Goal: Task Accomplishment & Management: Manage account settings

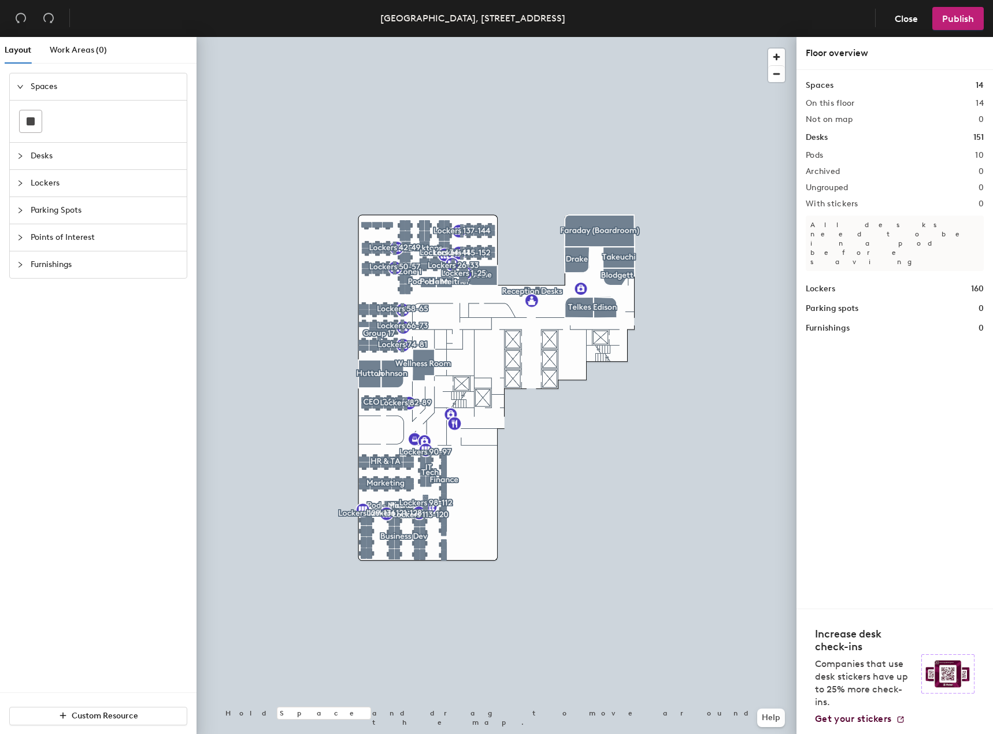
click at [23, 185] on icon "collapsed" at bounding box center [20, 183] width 7 height 7
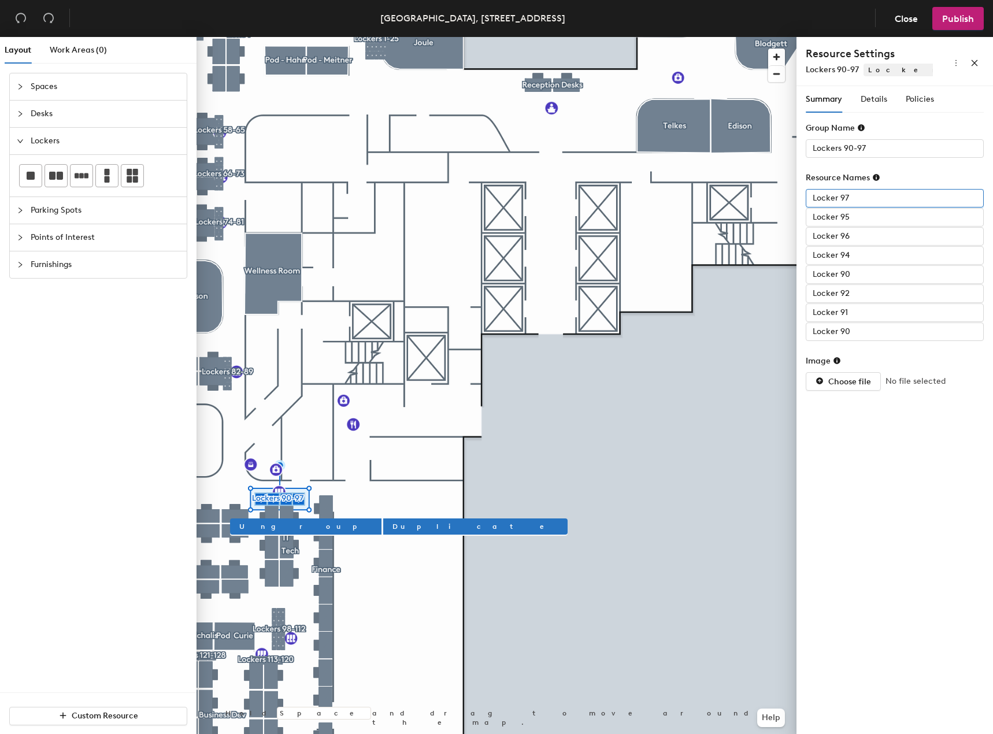
click at [905, 199] on input "Locker 97" at bounding box center [894, 198] width 178 height 18
click at [908, 101] on span "Policies" at bounding box center [919, 99] width 28 height 10
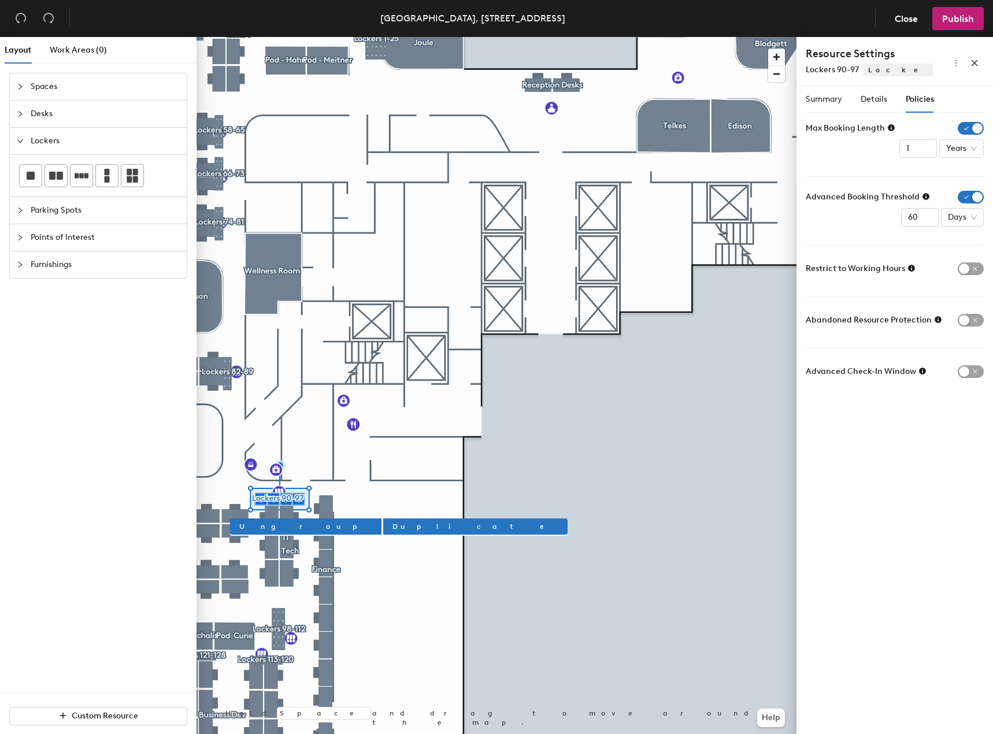
click at [919, 373] on icon at bounding box center [922, 371] width 8 height 8
click at [919, 430] on div "Summary Details Policies Group Name Lockers 90-97 Resource Names Locker 97 Lock…" at bounding box center [894, 412] width 196 height 652
click at [875, 96] on span "Details" at bounding box center [873, 99] width 27 height 10
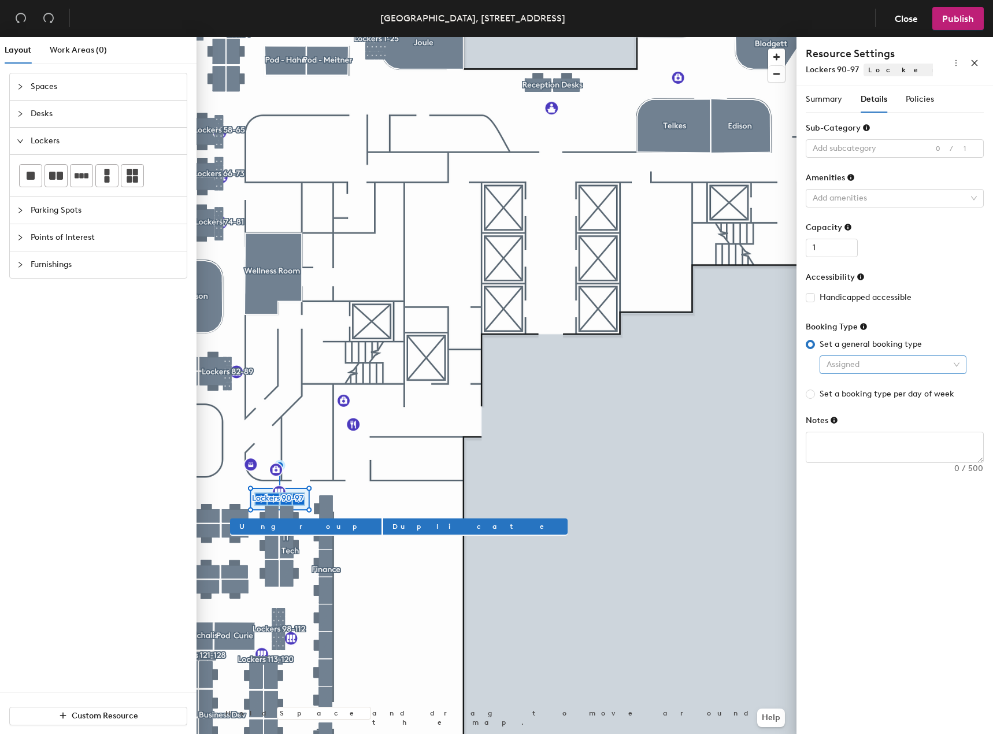
click at [961, 367] on div "Assigned" at bounding box center [892, 364] width 147 height 18
click at [969, 199] on div "Add amenities" at bounding box center [894, 198] width 178 height 18
click at [973, 196] on div "Add amenities" at bounding box center [894, 198] width 178 height 18
click at [941, 148] on div at bounding box center [888, 148] width 161 height 16
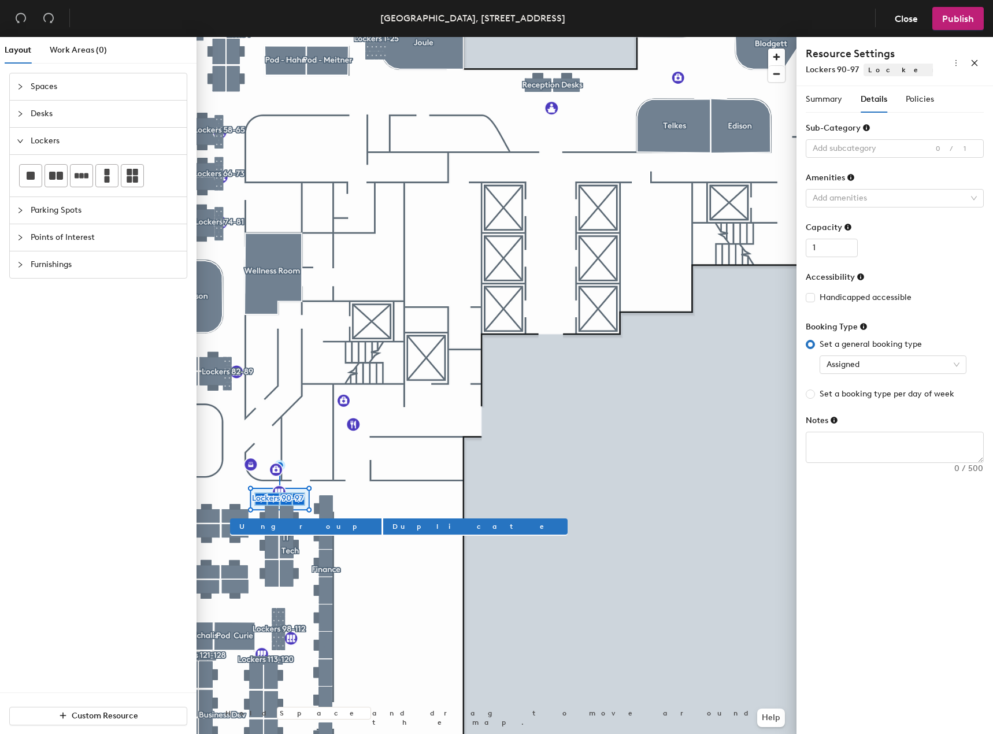
click at [940, 130] on div "Sub-Category" at bounding box center [894, 130] width 178 height 17
click at [826, 99] on span "Summary" at bounding box center [823, 99] width 36 height 10
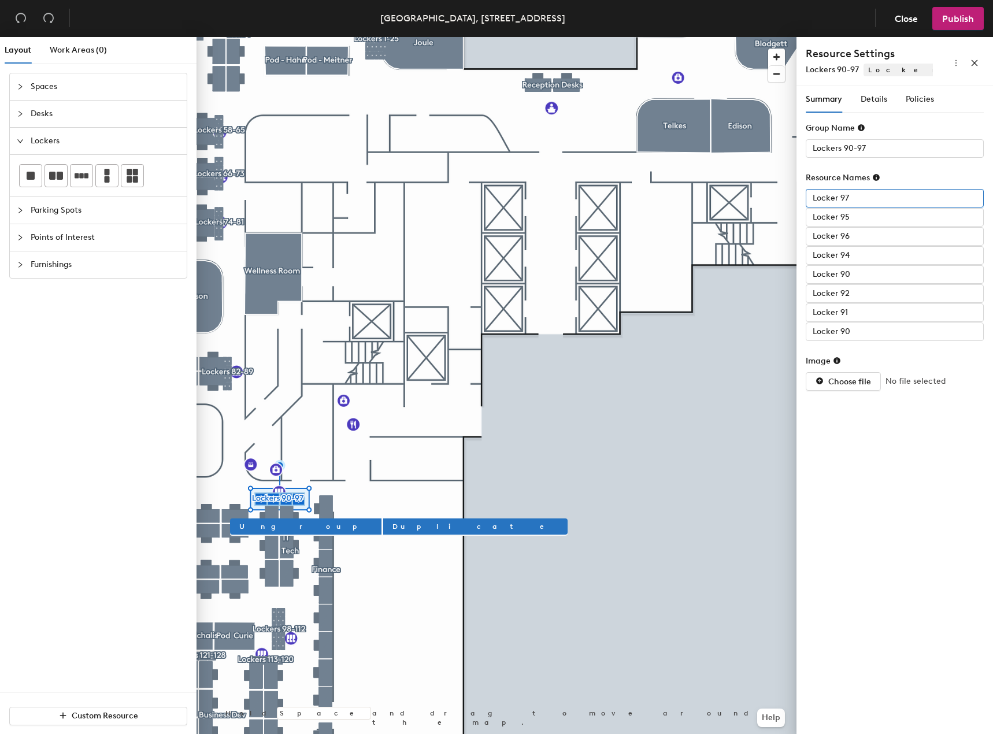
click at [890, 192] on input "Locker 97" at bounding box center [894, 198] width 178 height 18
click at [955, 65] on icon "more" at bounding box center [956, 63] width 8 height 8
click at [933, 54] on div "Resource Settings Lockers 90-97 Lockers" at bounding box center [894, 61] width 178 height 30
click at [979, 60] on button "button" at bounding box center [974, 61] width 18 height 18
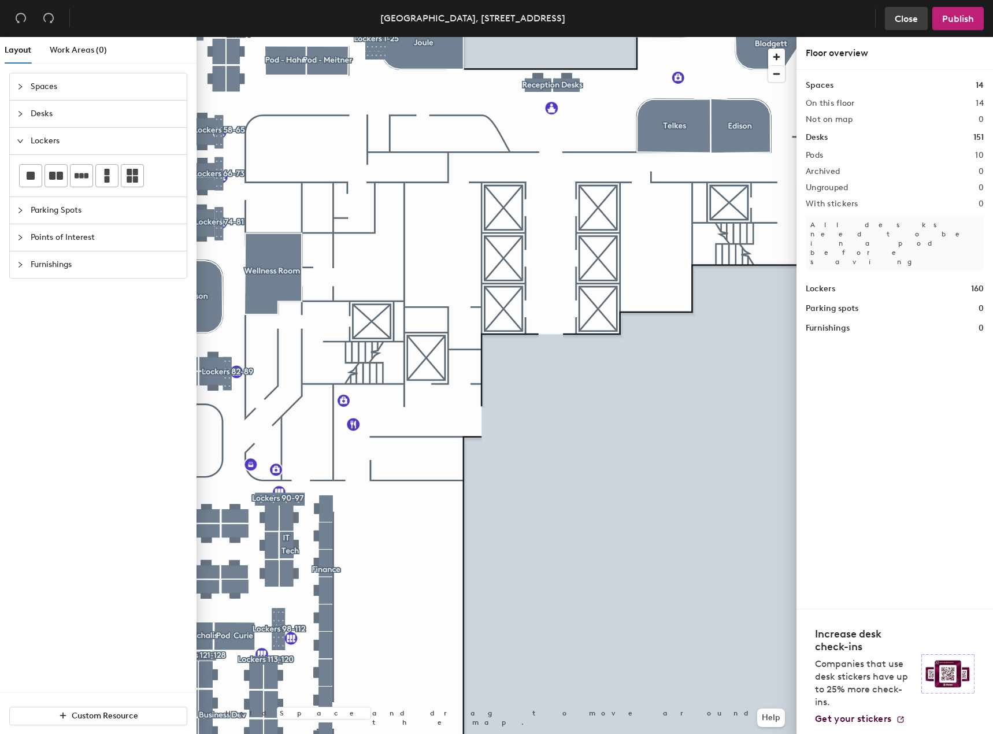
click at [896, 18] on span "Close" at bounding box center [905, 18] width 23 height 11
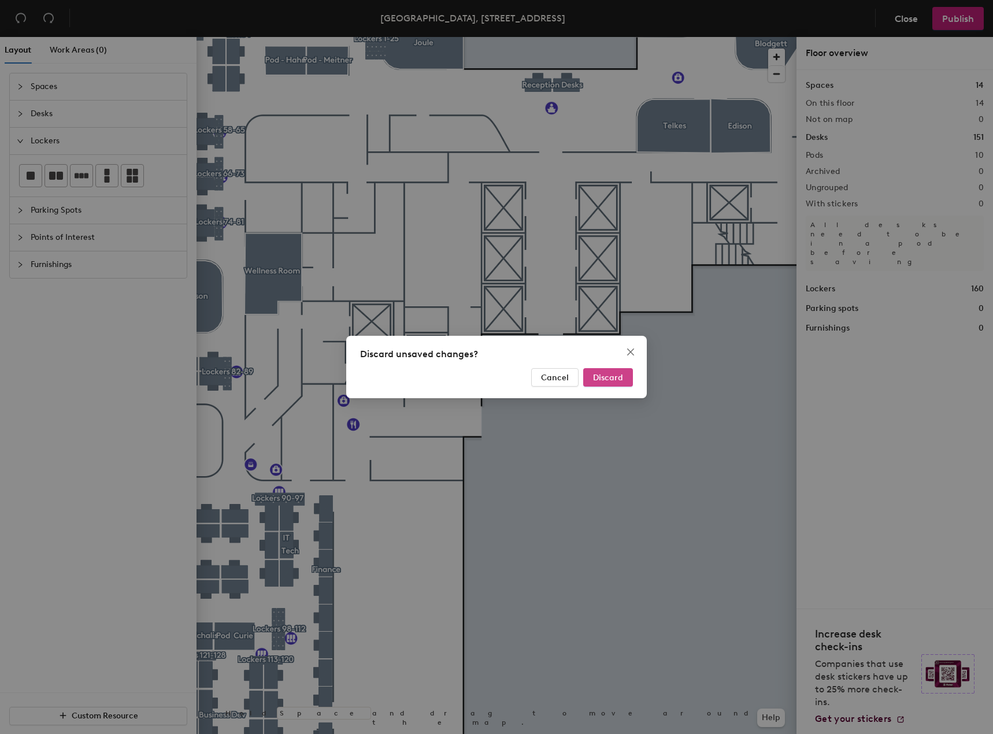
click at [604, 377] on span "Discard" at bounding box center [608, 378] width 30 height 10
